Goal: Task Accomplishment & Management: Use online tool/utility

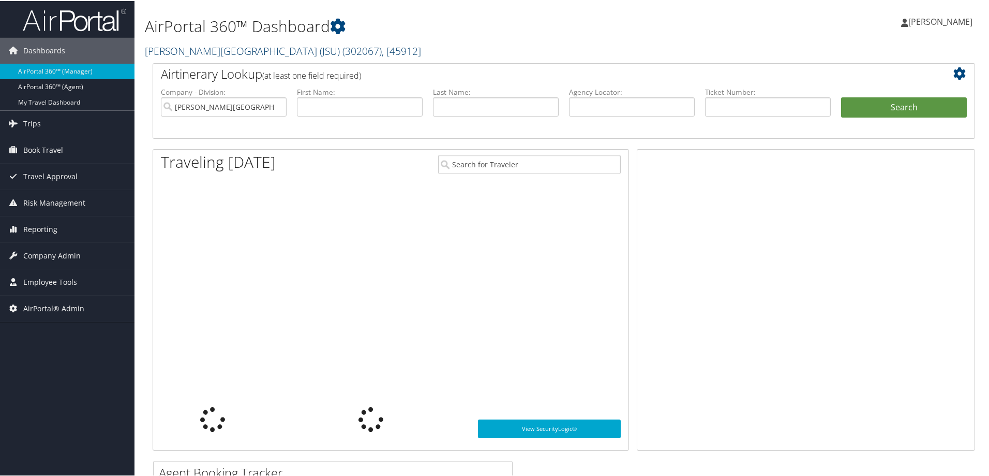
click at [173, 47] on link "[PERSON_NAME][GEOGRAPHIC_DATA] (JSU) ( 302067 ) , [ 45912 ]" at bounding box center [283, 50] width 276 height 14
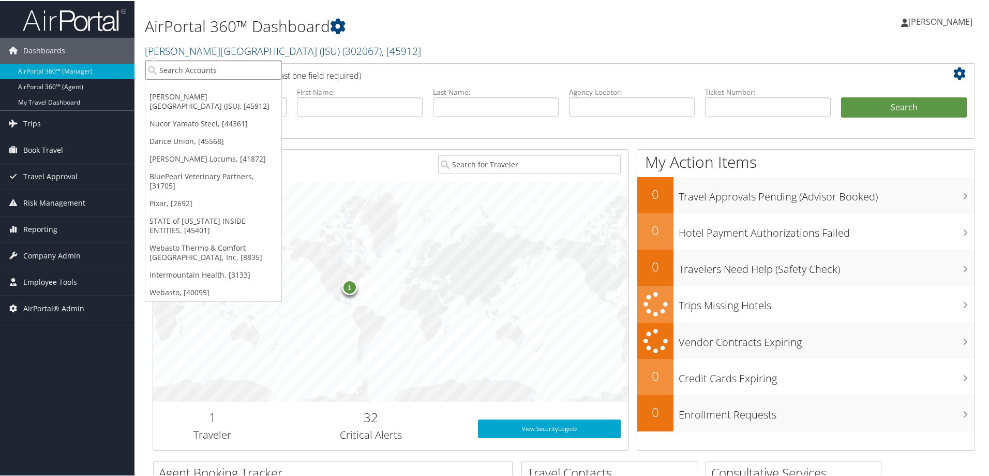
click at [179, 65] on input "search" at bounding box center [213, 69] width 136 height 19
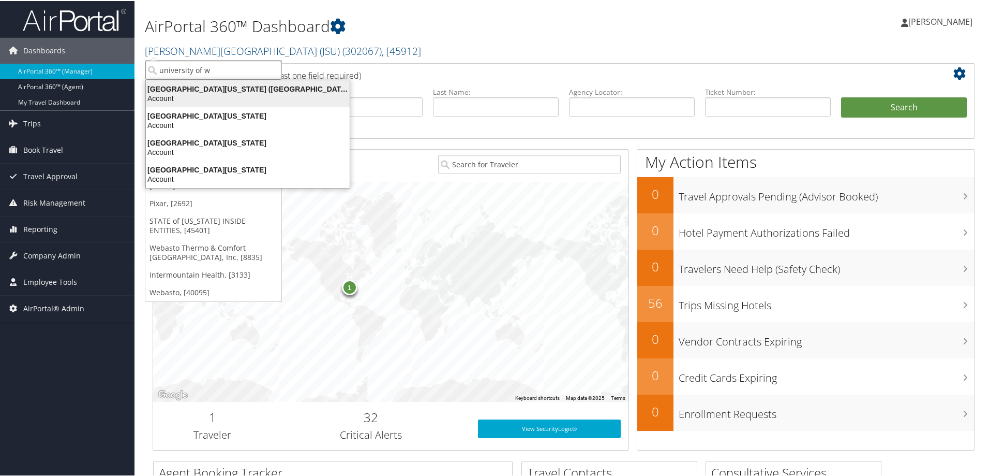
type input "university of wa"
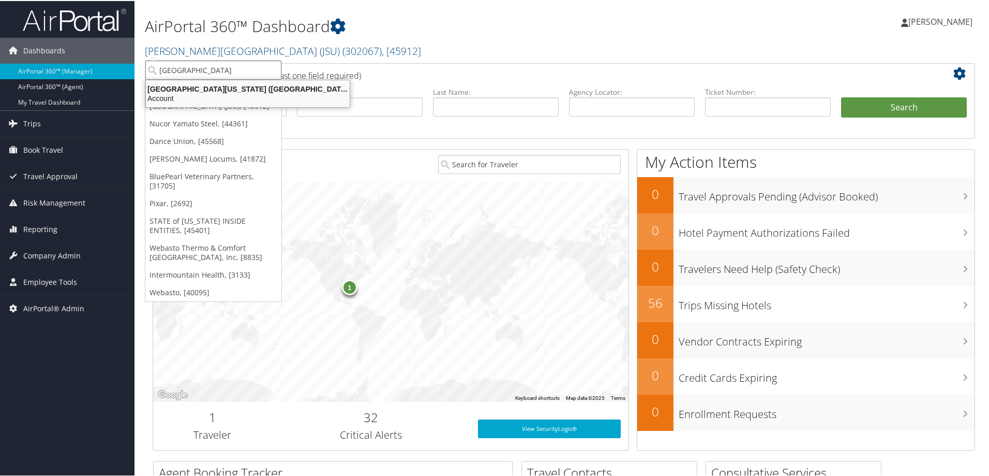
click at [245, 97] on div "Account" at bounding box center [248, 97] width 216 height 9
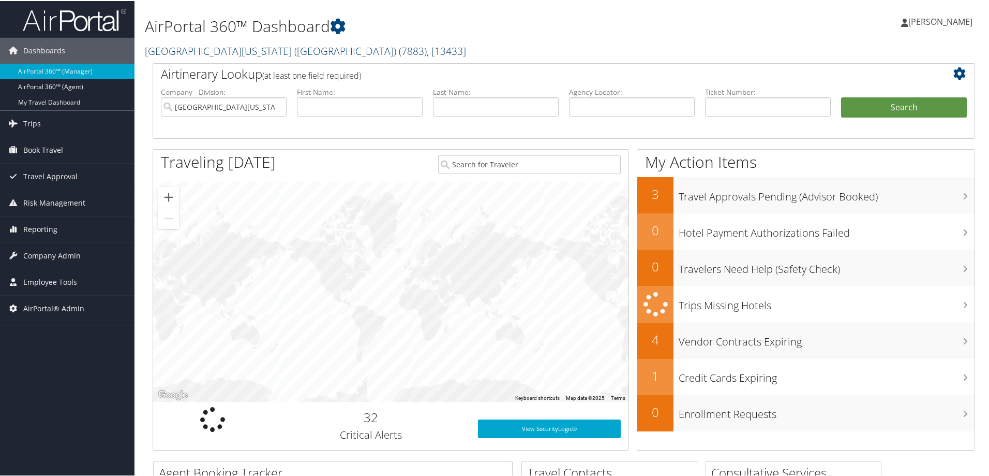
click at [210, 48] on link "University of Washington (UW) ( 7883 ) , [ 13433 ]" at bounding box center [305, 50] width 321 height 14
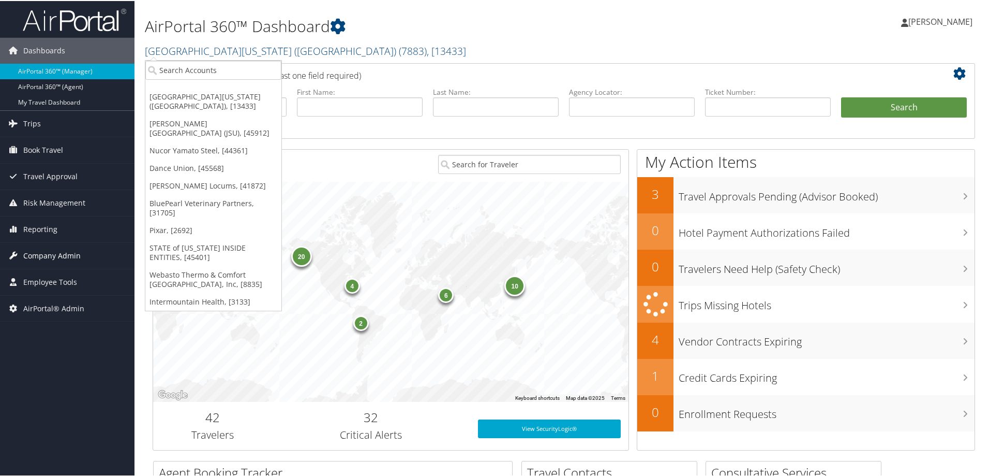
click at [80, 252] on link "Company Admin" at bounding box center [67, 255] width 135 height 26
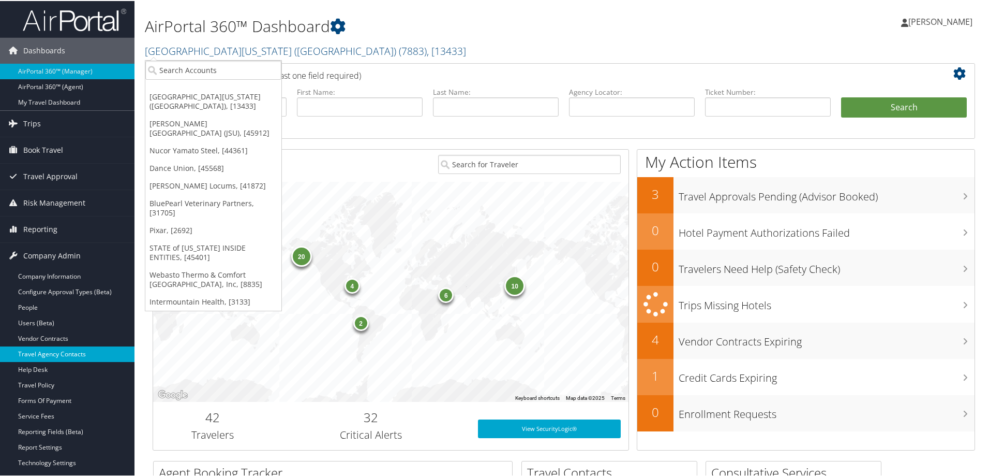
click at [78, 348] on link "Travel Agency Contacts" at bounding box center [67, 353] width 135 height 16
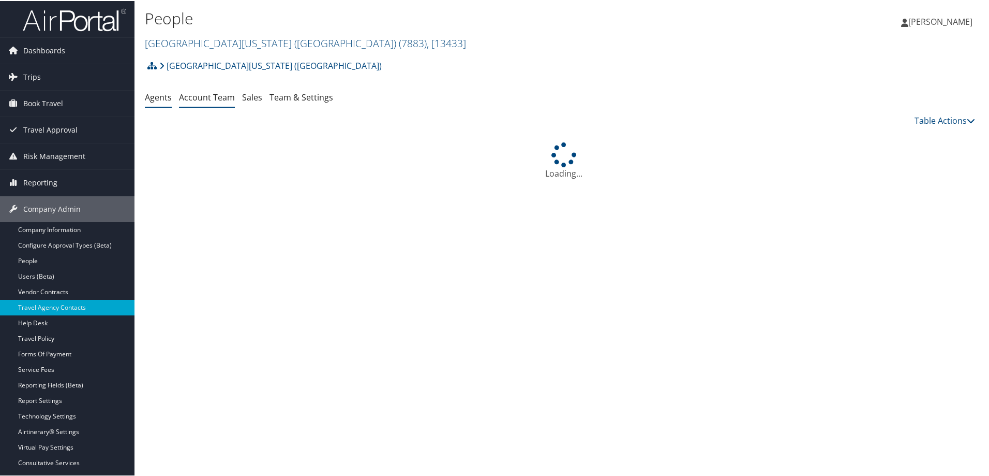
click at [220, 98] on link "Account Team" at bounding box center [207, 96] width 56 height 11
click at [284, 94] on link "Team & Settings" at bounding box center [302, 96] width 64 height 11
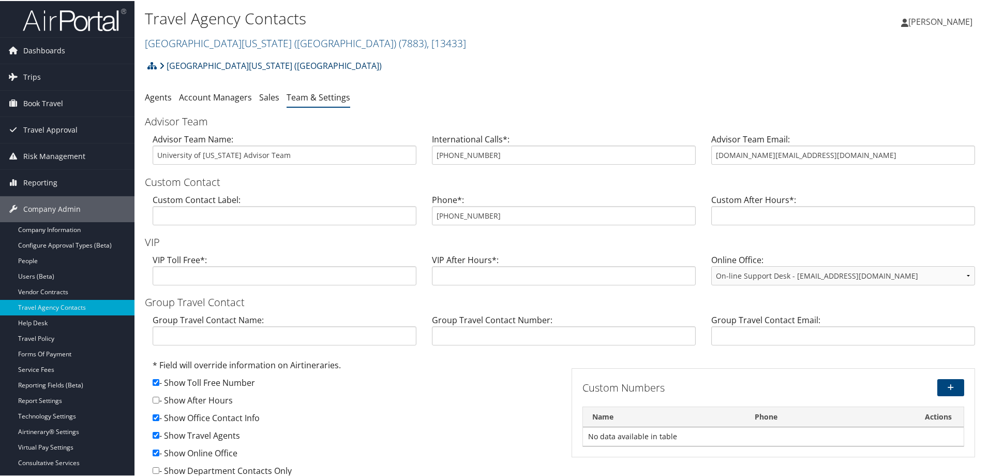
click at [194, 64] on link "[GEOGRAPHIC_DATA][US_STATE] ([GEOGRAPHIC_DATA])" at bounding box center [270, 64] width 223 height 21
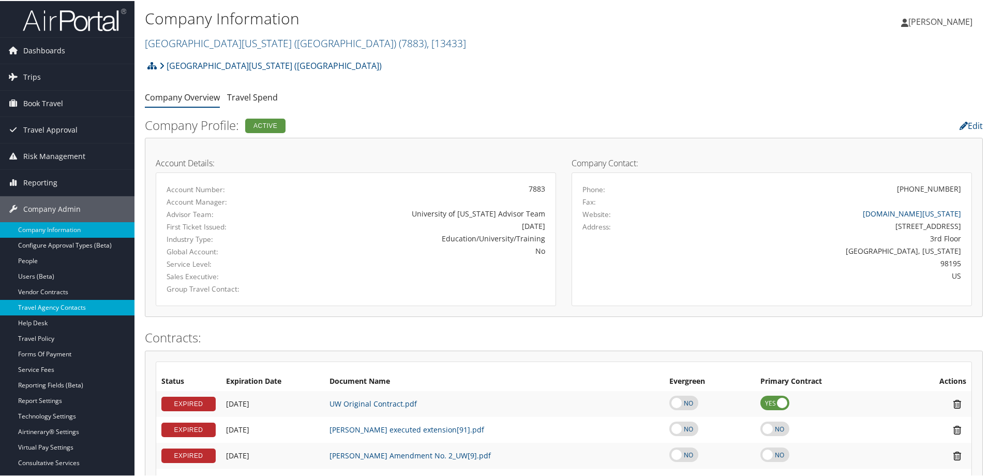
click at [68, 307] on link "Travel Agency Contacts" at bounding box center [67, 307] width 135 height 16
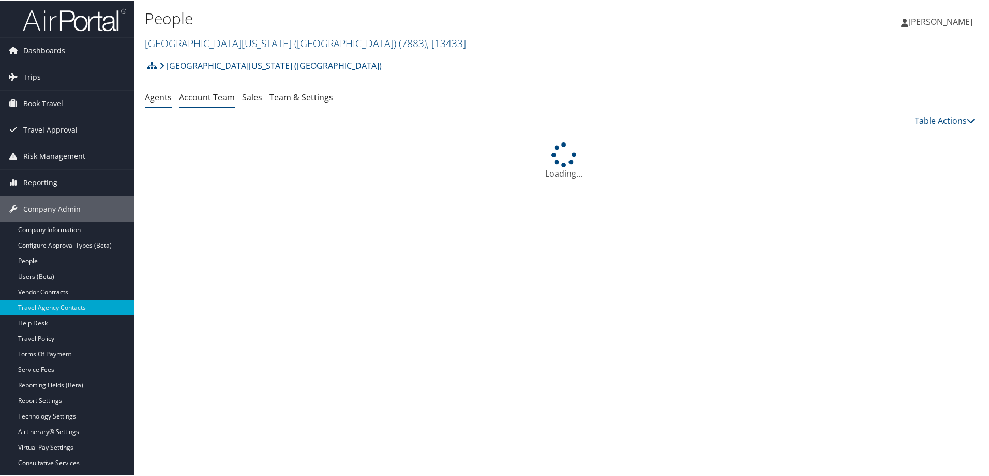
click at [214, 94] on link "Account Team" at bounding box center [207, 96] width 56 height 11
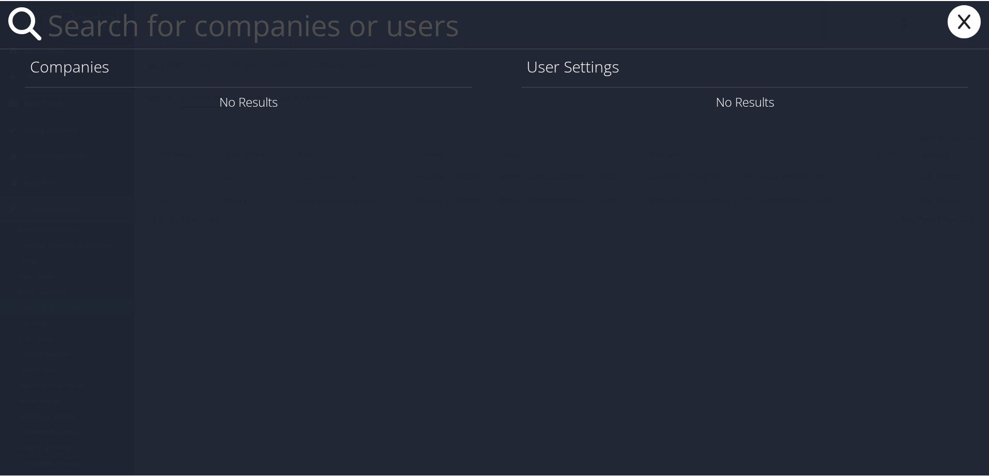
paste input "csaddler@swirecc.com"
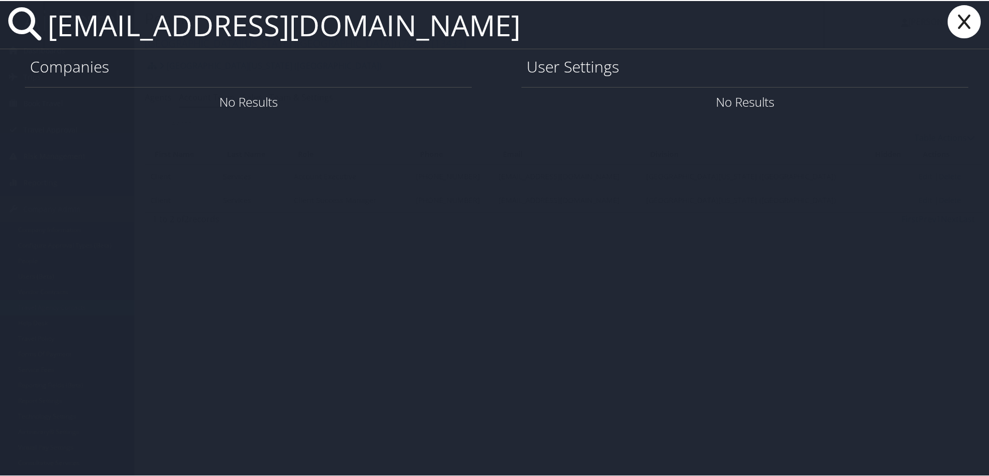
type input "csaddler@swirecc.com"
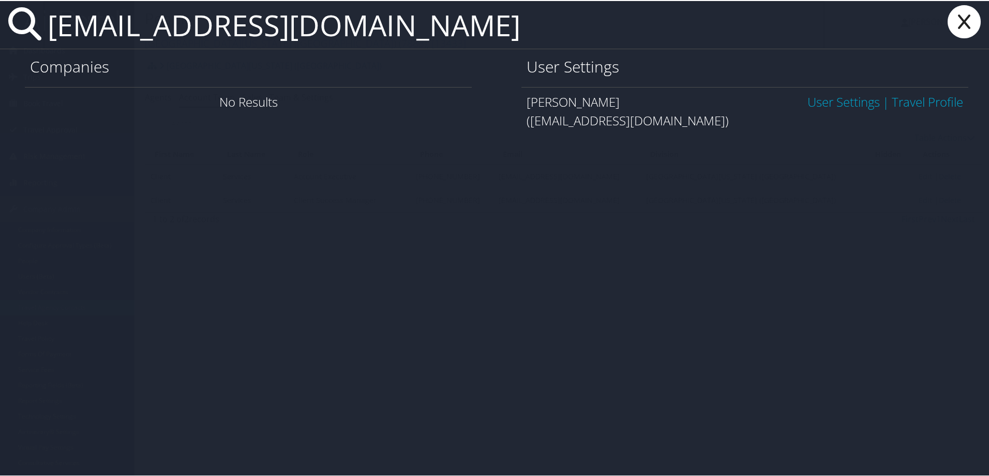
click at [821, 102] on link "User Settings" at bounding box center [844, 100] width 72 height 17
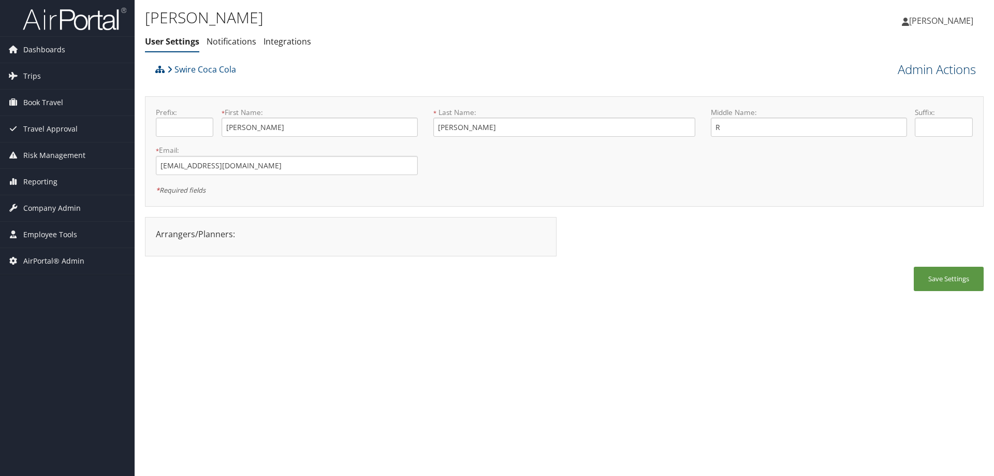
click at [905, 62] on link "Admin Actions" at bounding box center [936, 70] width 78 height 18
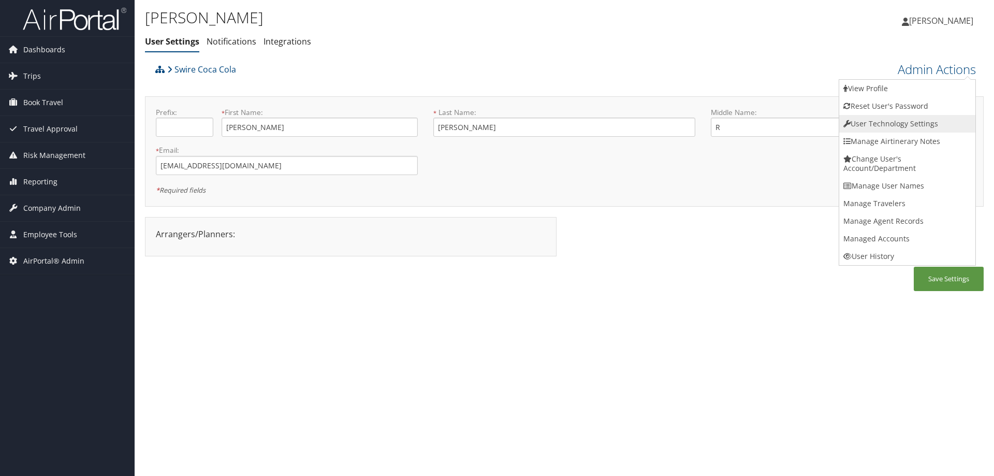
click at [892, 127] on link "User Technology Settings" at bounding box center [907, 124] width 136 height 18
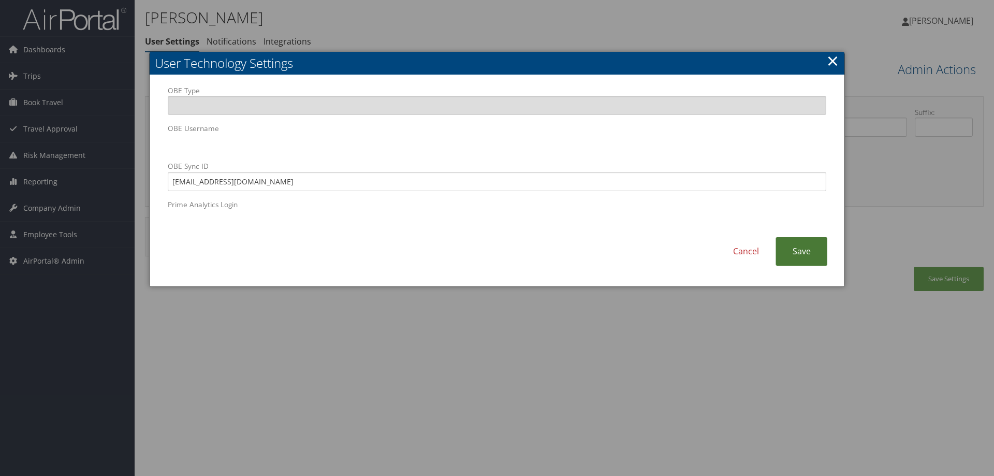
click at [811, 255] on link "Save" at bounding box center [801, 251] width 52 height 28
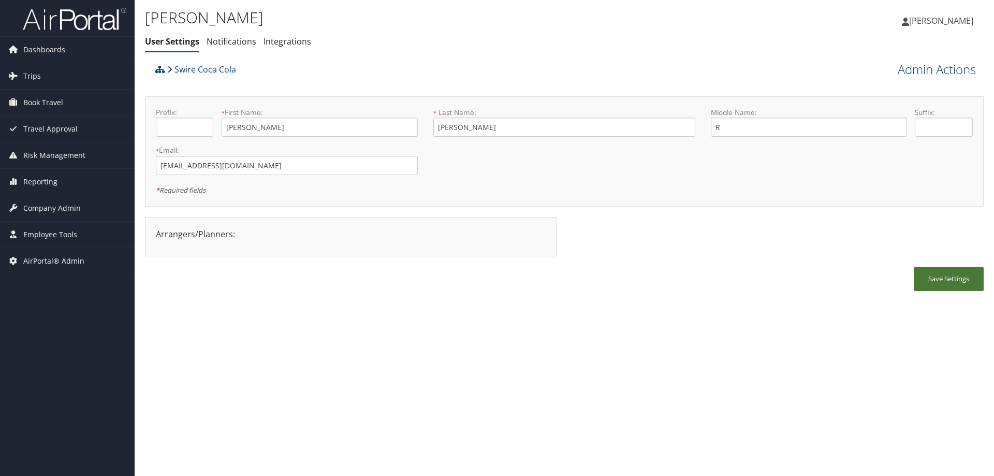
click at [962, 282] on button "Save Settings" at bounding box center [948, 279] width 70 height 24
click at [58, 204] on span "Company Admin" at bounding box center [51, 208] width 57 height 26
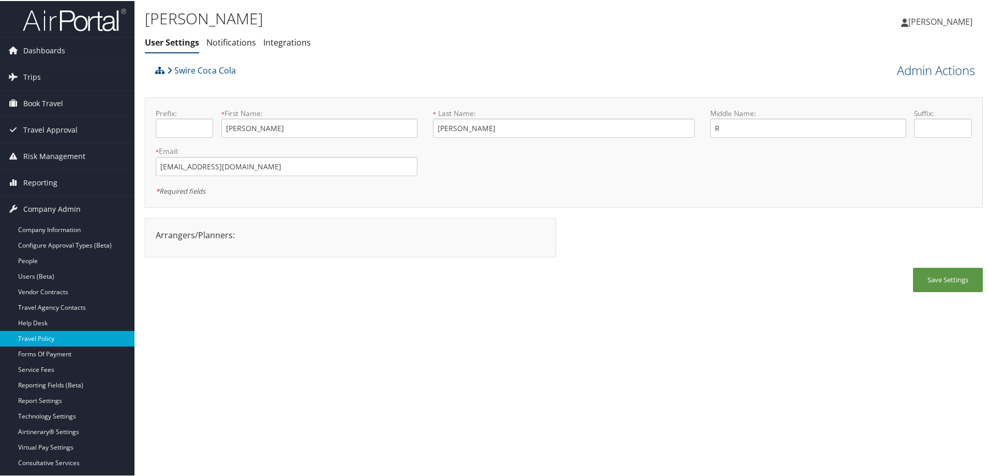
scroll to position [52, 0]
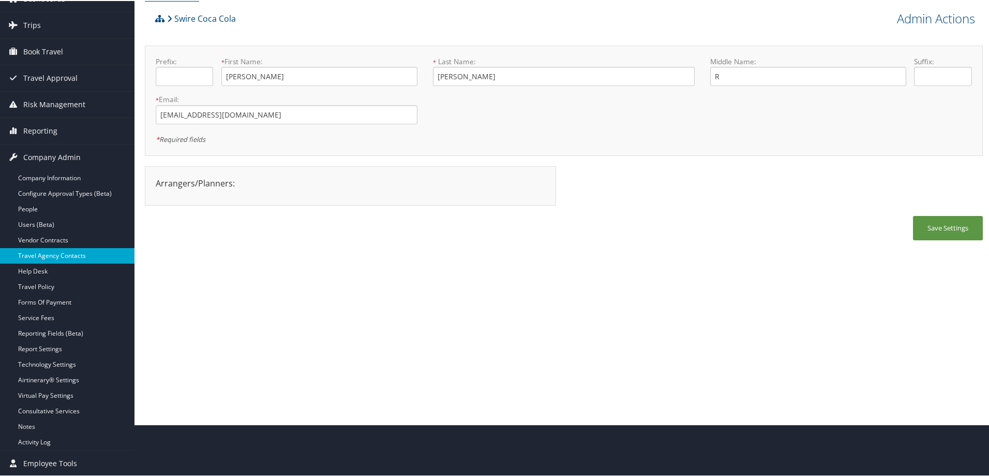
click at [100, 257] on link "Travel Agency Contacts" at bounding box center [67, 255] width 135 height 16
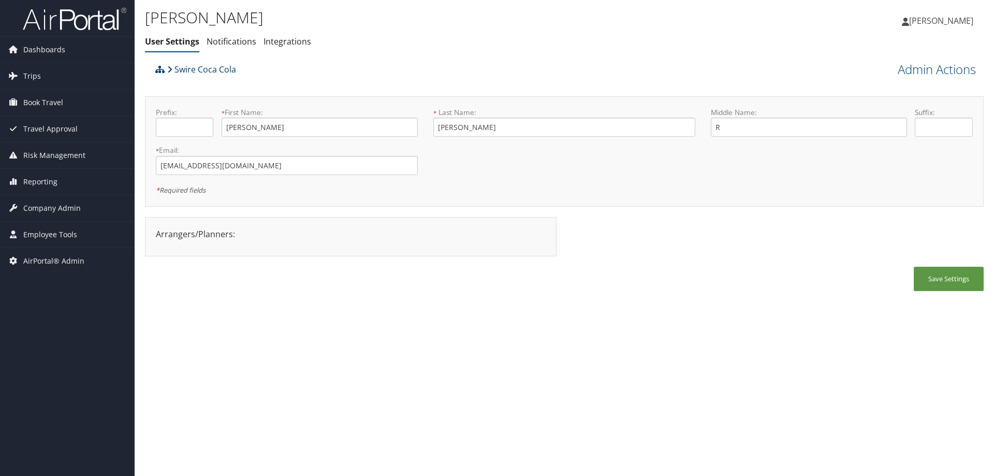
click at [185, 69] on link "Swire Coca Cola" at bounding box center [201, 69] width 69 height 21
click at [161, 68] on icon at bounding box center [159, 69] width 9 height 8
click at [29, 209] on span "Company Admin" at bounding box center [51, 208] width 57 height 26
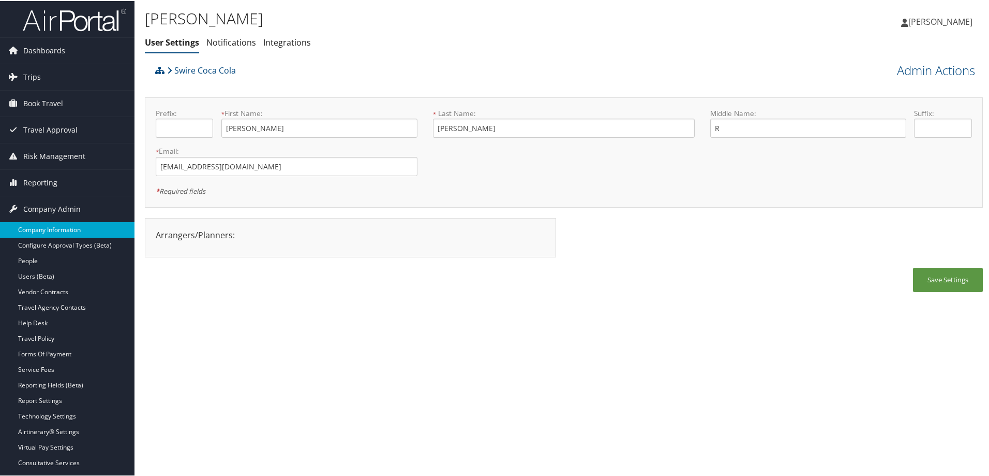
click at [63, 228] on link "Company Information" at bounding box center [67, 229] width 135 height 16
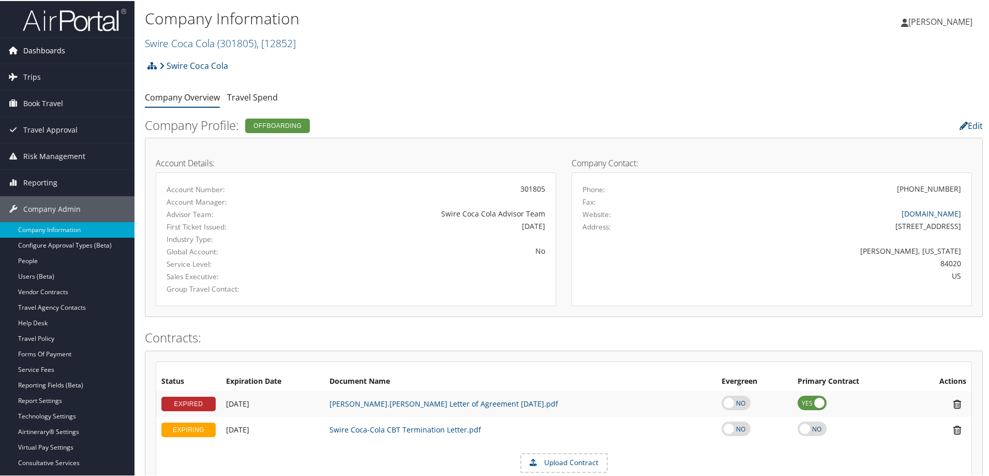
click at [36, 51] on span "Dashboards" at bounding box center [44, 50] width 42 height 26
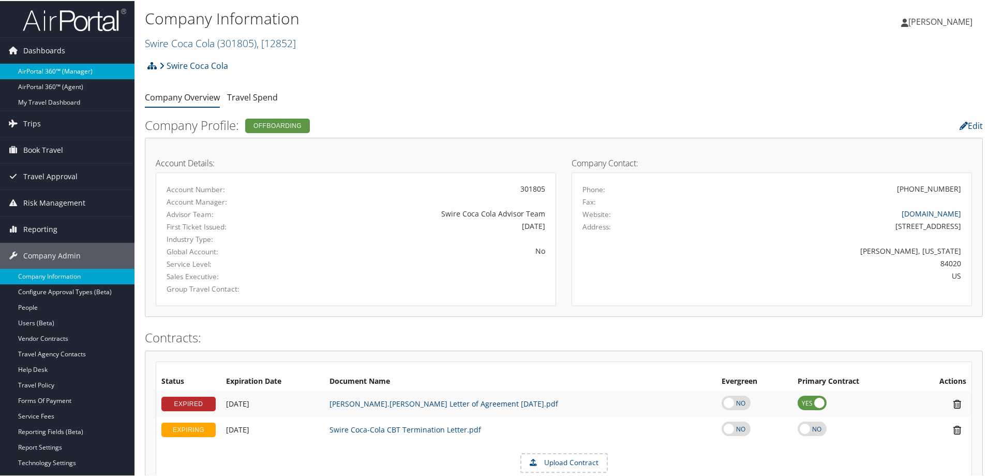
click at [61, 72] on link "AirPortal 360™ (Manager)" at bounding box center [67, 71] width 135 height 16
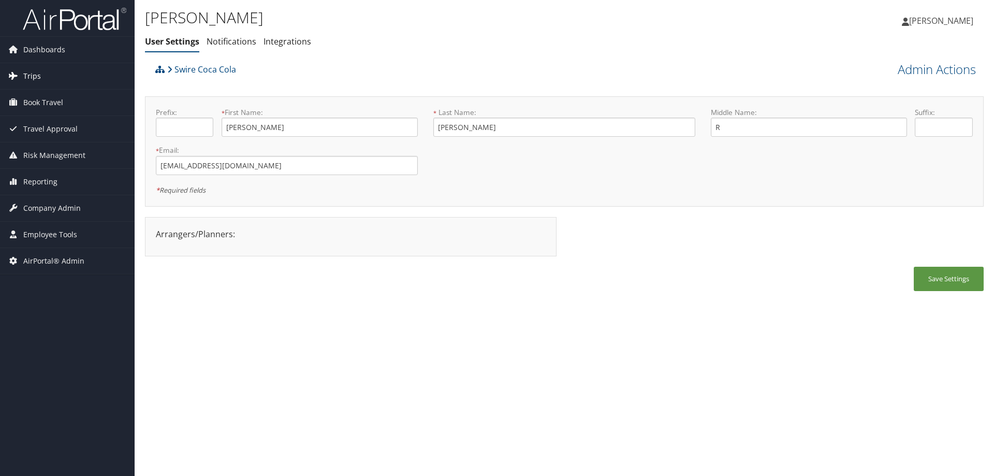
click at [28, 71] on span "Trips" at bounding box center [32, 76] width 18 height 26
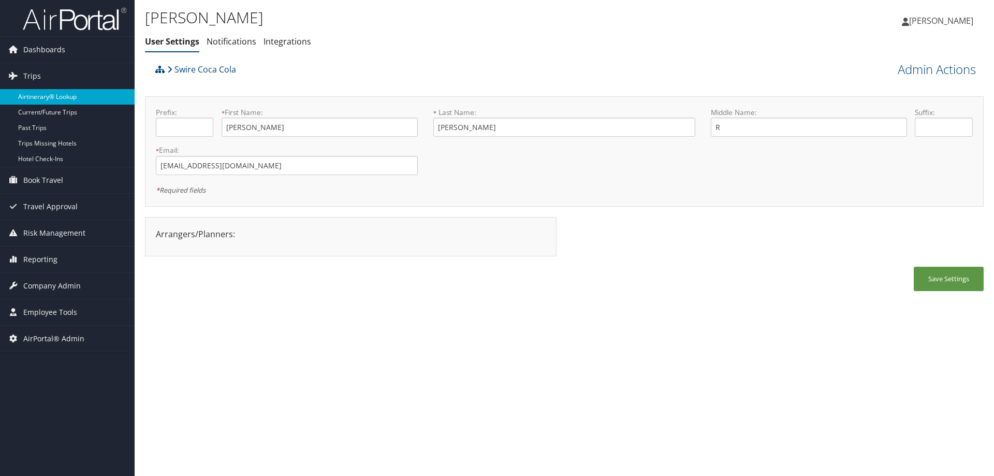
click at [62, 96] on link "Airtinerary® Lookup" at bounding box center [67, 97] width 135 height 16
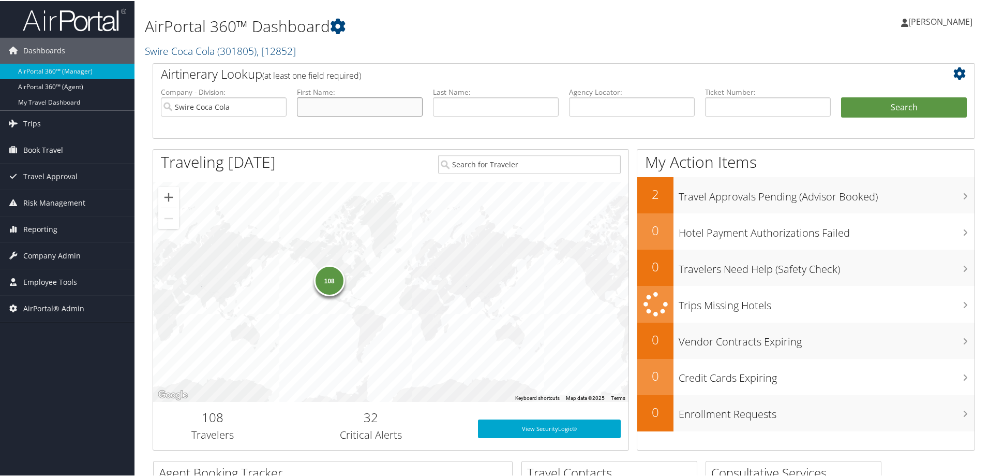
click at [311, 107] on input "text" at bounding box center [360, 105] width 126 height 19
click at [610, 103] on input "text" at bounding box center [632, 105] width 126 height 19
type input "dkvtgk"
click at [841, 96] on button "Search" at bounding box center [904, 106] width 126 height 21
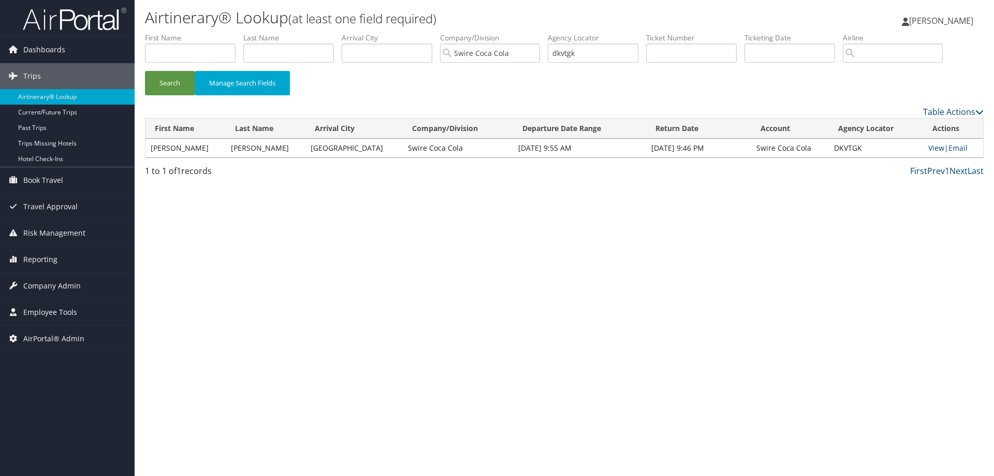
click at [929, 149] on link "View" at bounding box center [936, 148] width 16 height 10
click at [928, 147] on link "View" at bounding box center [936, 148] width 16 height 10
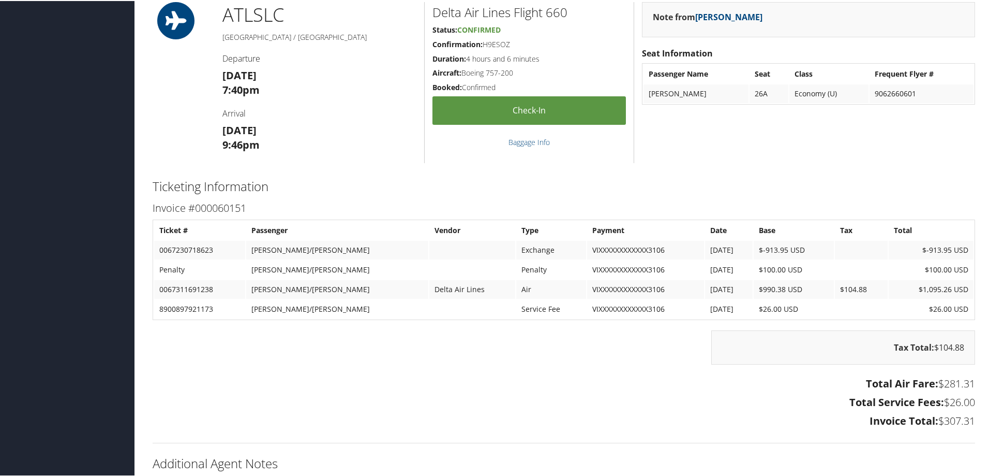
scroll to position [887, 0]
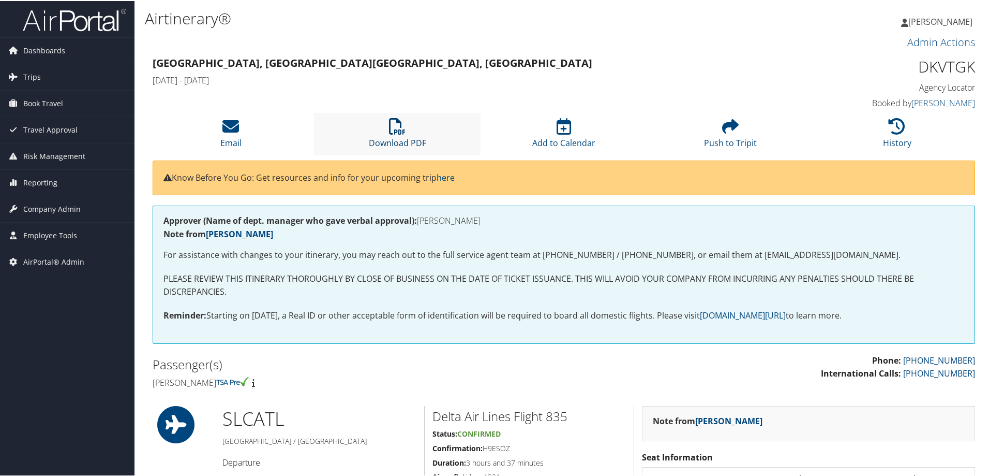
click at [395, 132] on icon at bounding box center [397, 125] width 17 height 17
